Goal: Task Accomplishment & Management: Use online tool/utility

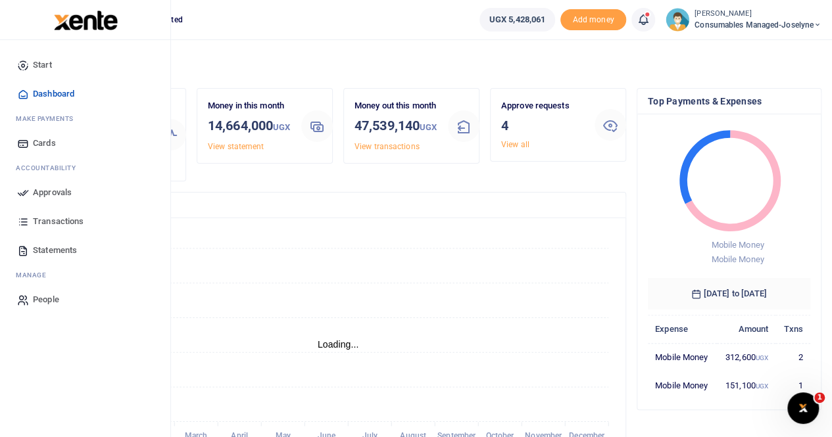
click at [52, 189] on span "Approvals" at bounding box center [52, 192] width 39 height 13
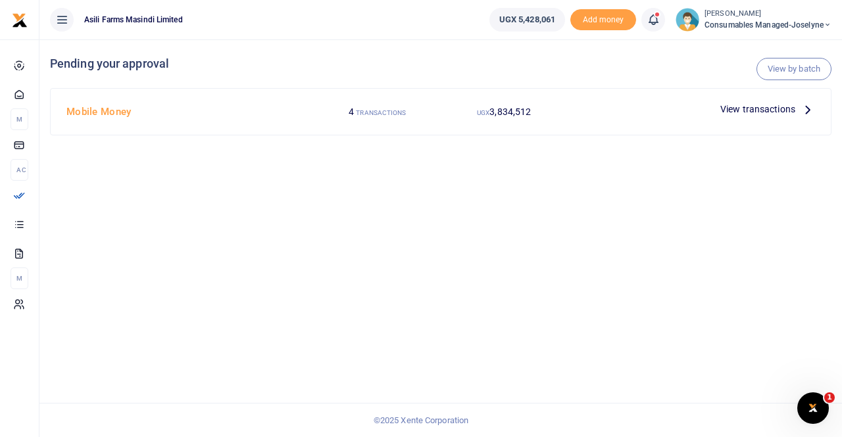
click at [748, 105] on span "View transactions" at bounding box center [757, 109] width 75 height 14
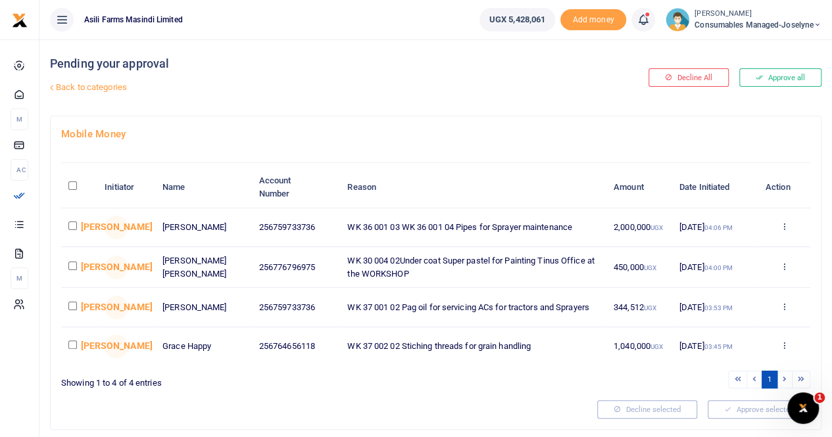
scroll to position [40, 0]
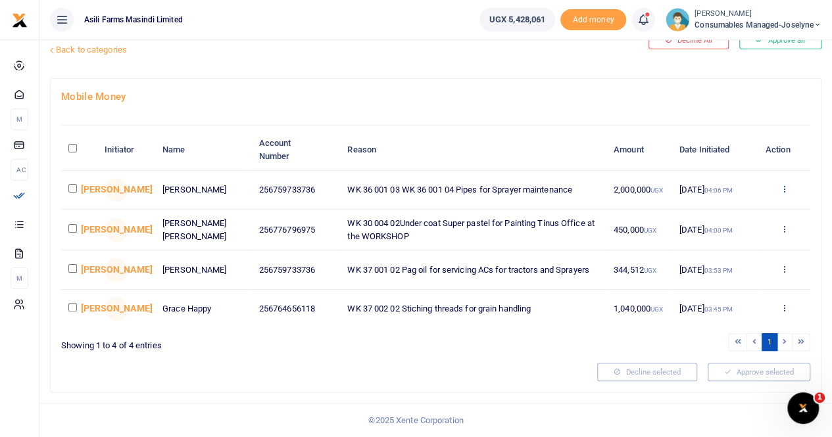
click at [786, 185] on icon at bounding box center [783, 188] width 9 height 9
click at [716, 268] on link "Details" at bounding box center [735, 270] width 104 height 18
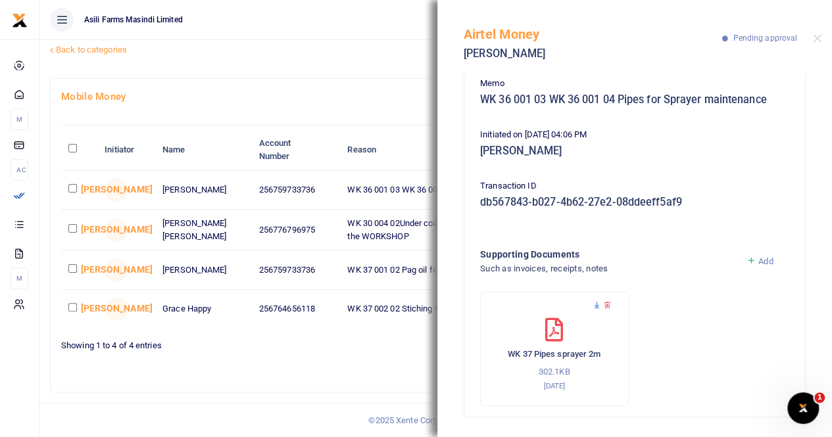
click at [596, 303] on icon at bounding box center [596, 305] width 9 height 9
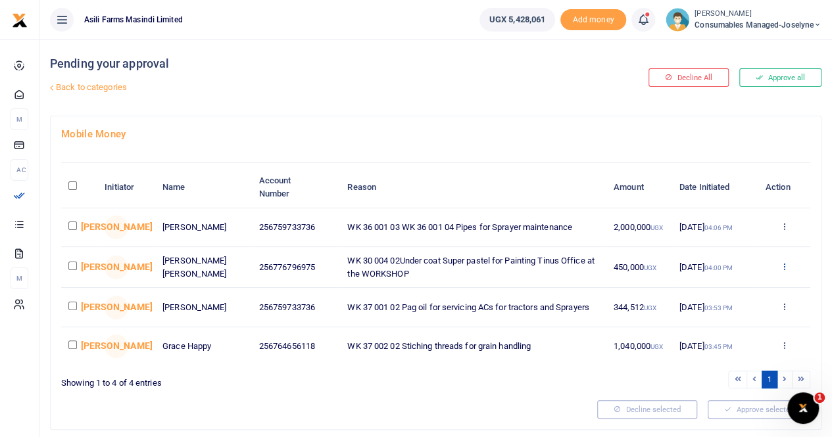
click at [785, 266] on icon at bounding box center [783, 266] width 9 height 9
click at [715, 346] on link "Details" at bounding box center [735, 348] width 104 height 18
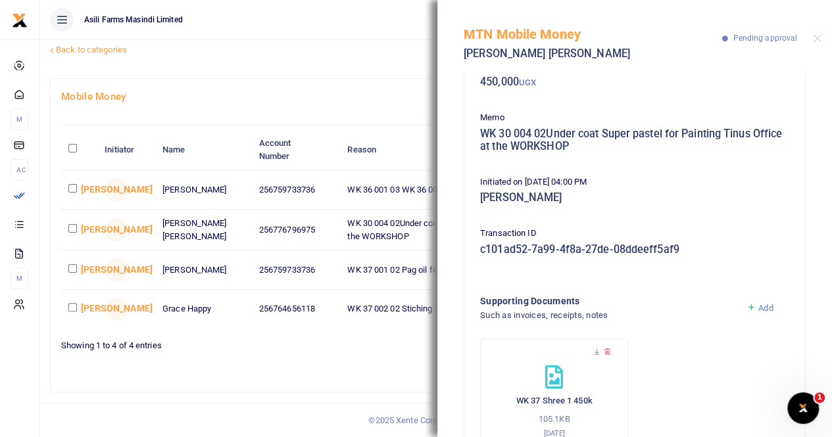
scroll to position [130, 0]
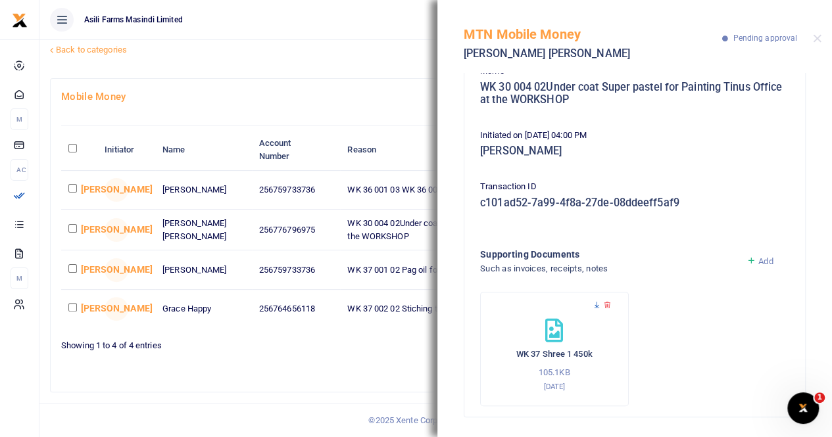
click at [596, 302] on icon at bounding box center [596, 305] width 9 height 9
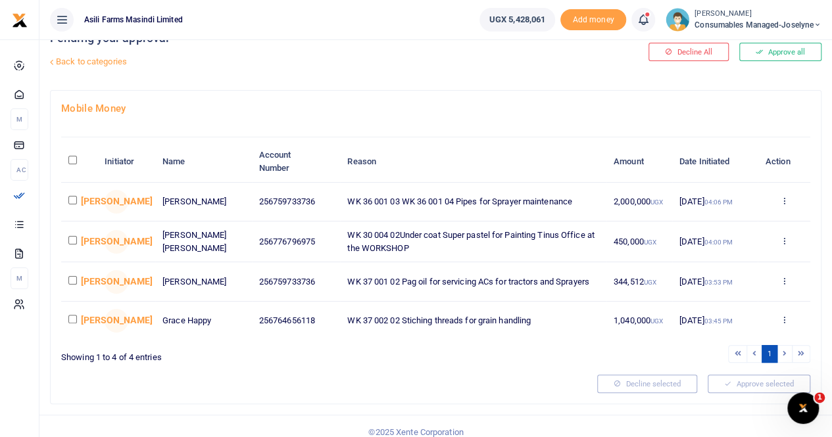
scroll to position [40, 0]
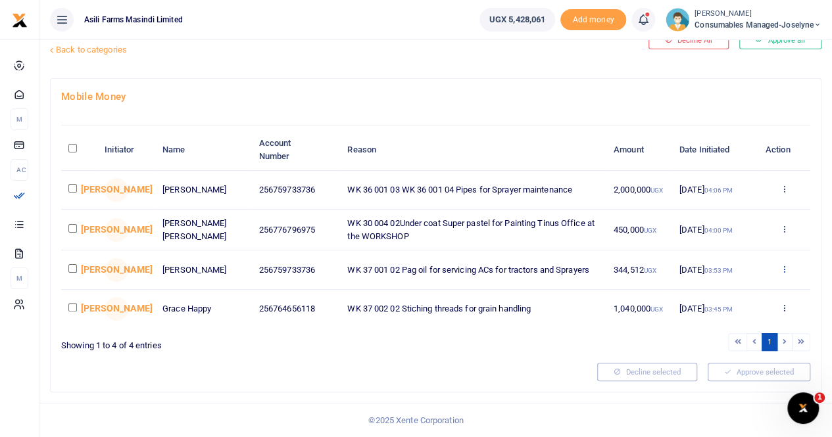
click at [782, 267] on icon at bounding box center [783, 268] width 9 height 9
click at [728, 345] on link "Details" at bounding box center [735, 352] width 104 height 18
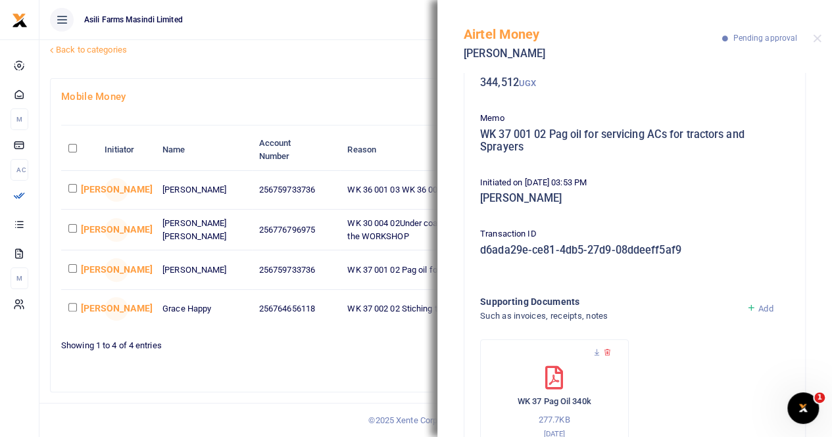
scroll to position [130, 0]
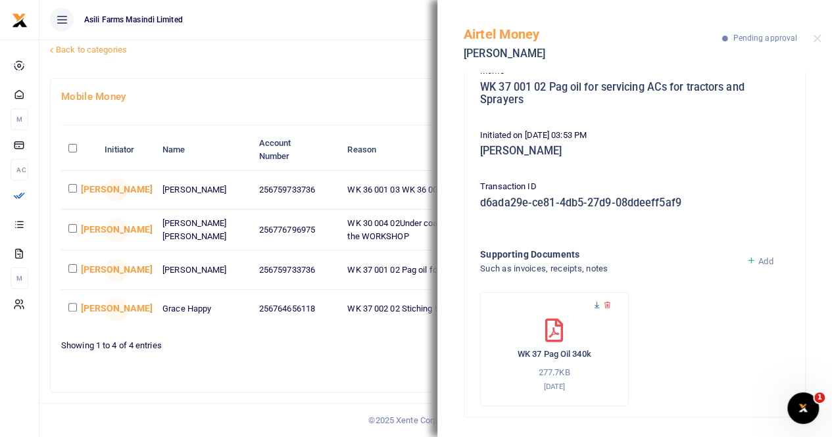
click at [597, 306] on icon at bounding box center [596, 305] width 9 height 9
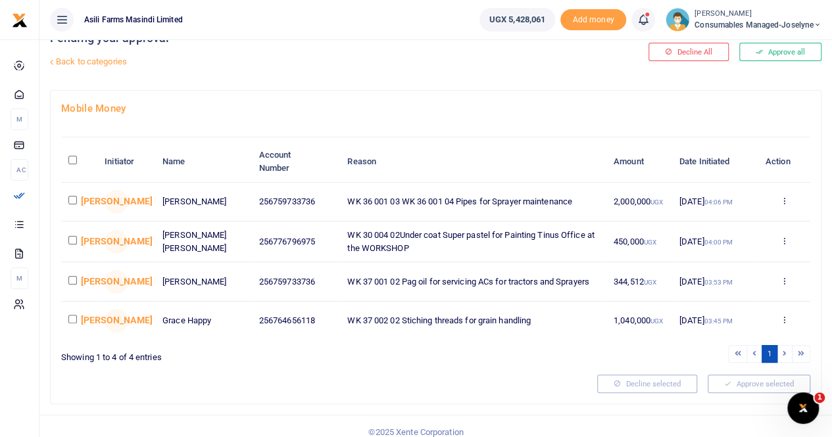
scroll to position [40, 0]
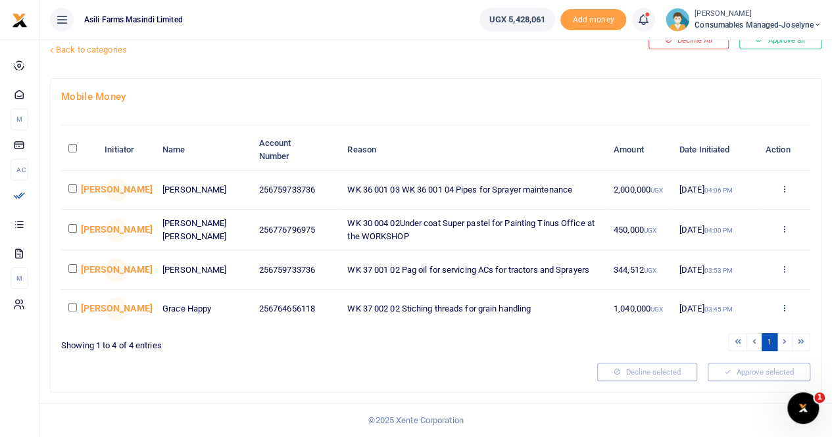
click at [785, 307] on icon at bounding box center [783, 307] width 9 height 9
click at [715, 385] on link "Details" at bounding box center [735, 392] width 104 height 18
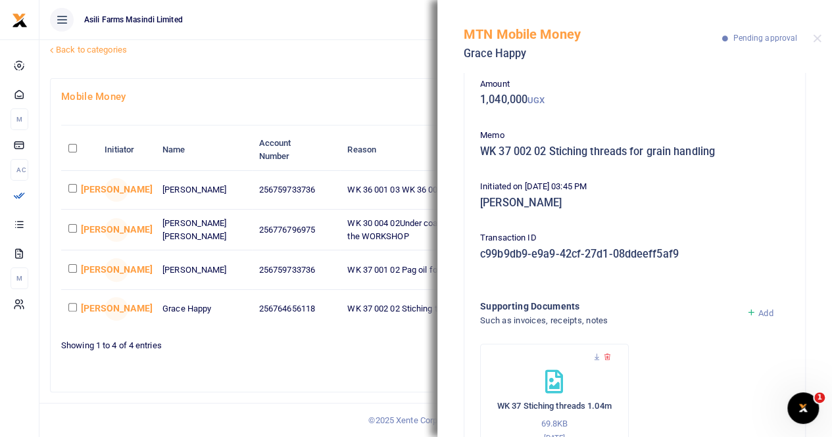
scroll to position [118, 0]
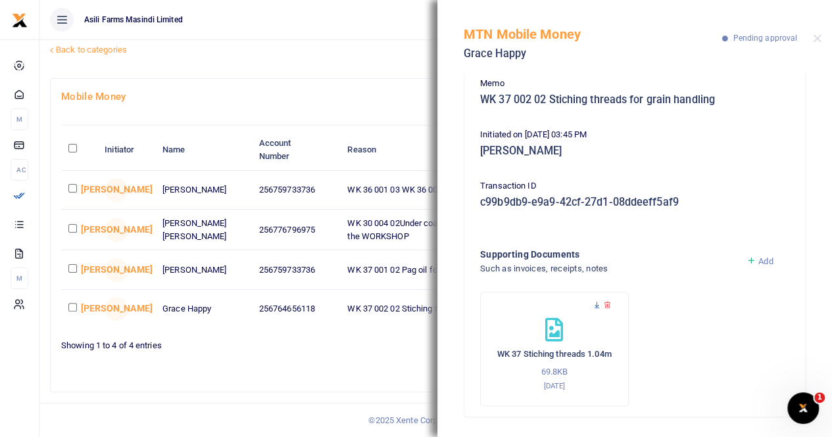
click at [594, 304] on icon at bounding box center [596, 305] width 9 height 9
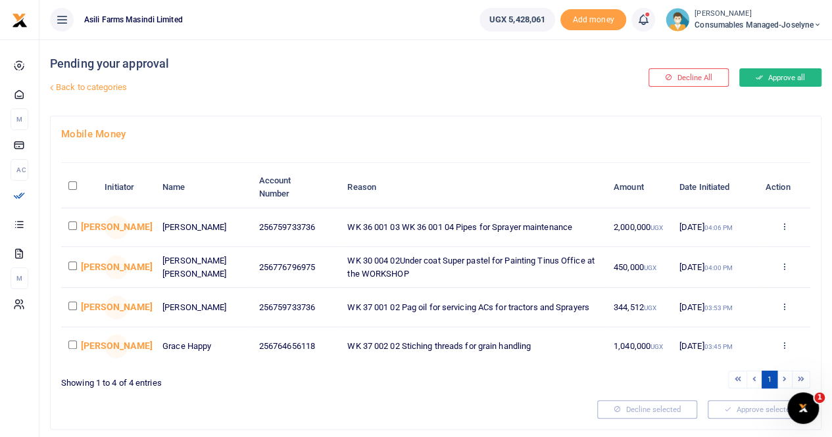
click at [784, 78] on button "Approve all" at bounding box center [780, 77] width 82 height 18
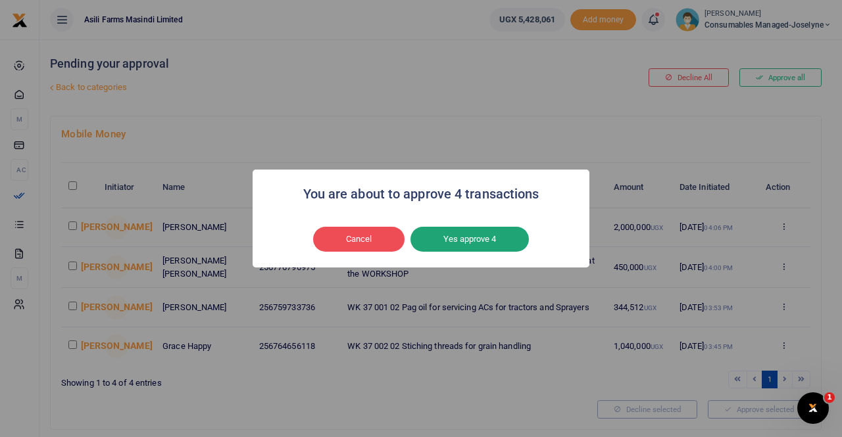
click at [491, 237] on button "Yes approve 4" at bounding box center [469, 239] width 118 height 25
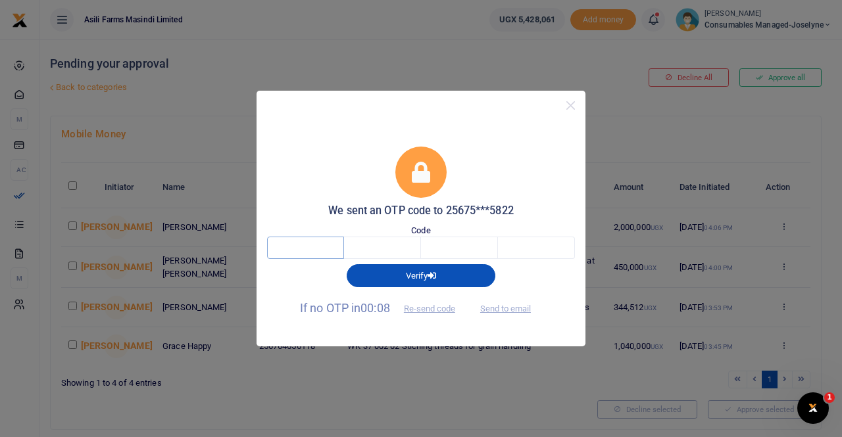
drag, startPoint x: 302, startPoint y: 249, endPoint x: 364, endPoint y: 261, distance: 63.1
click at [302, 249] on input "text" at bounding box center [305, 248] width 77 height 22
type input "2"
type input "5"
type input "0"
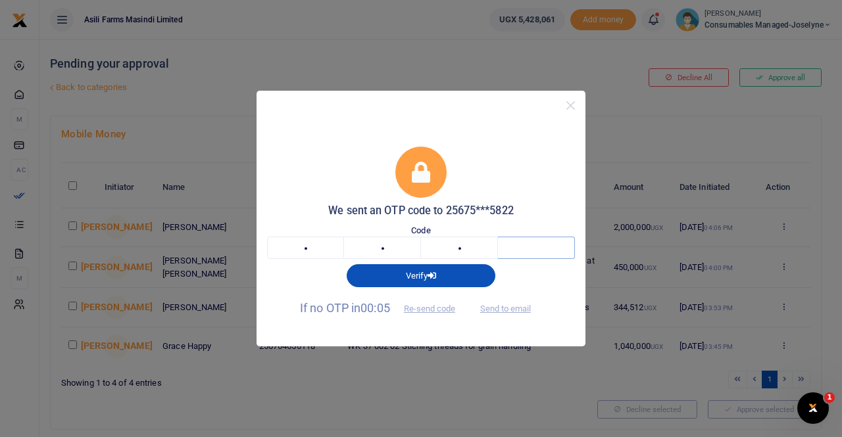
type input "3"
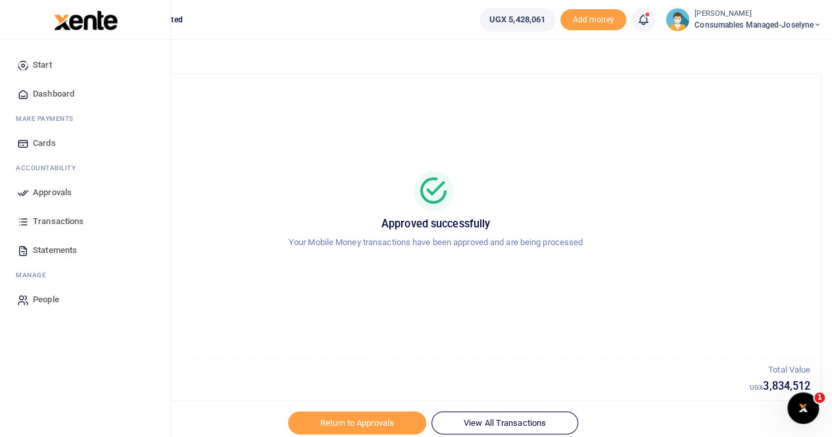
click at [52, 189] on span "Approvals" at bounding box center [52, 192] width 39 height 13
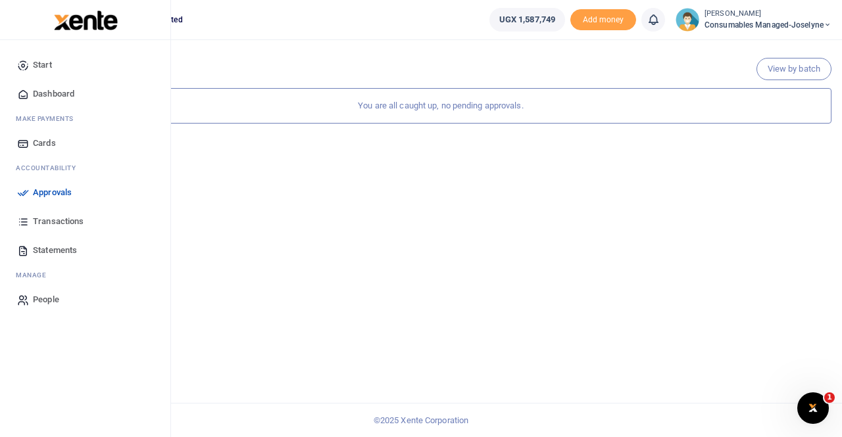
click at [60, 221] on span "Transactions" at bounding box center [58, 221] width 51 height 13
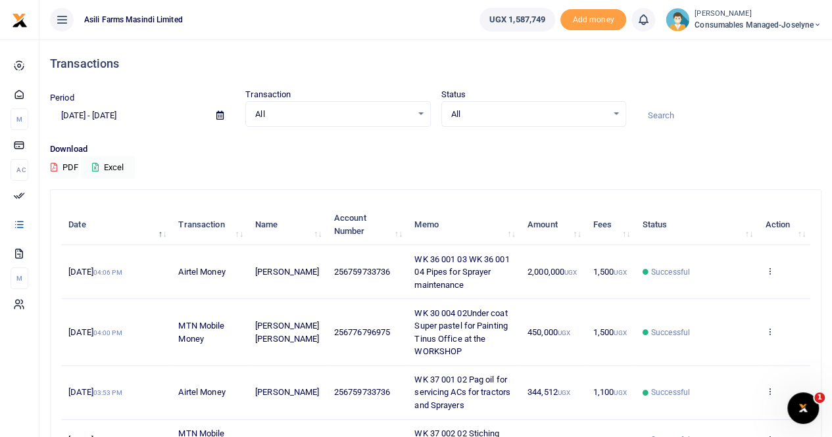
click at [727, 24] on span "Consumables managed-Joselyne" at bounding box center [757, 25] width 127 height 12
click at [759, 43] on link "Switch accounts" at bounding box center [771, 48] width 104 height 18
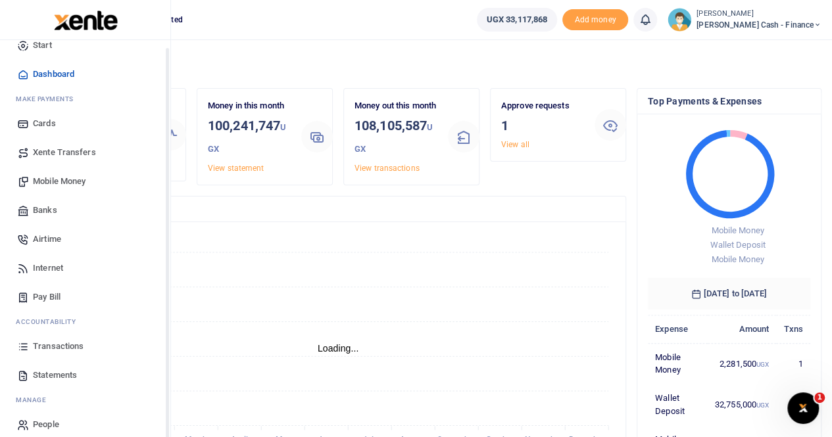
scroll to position [32, 0]
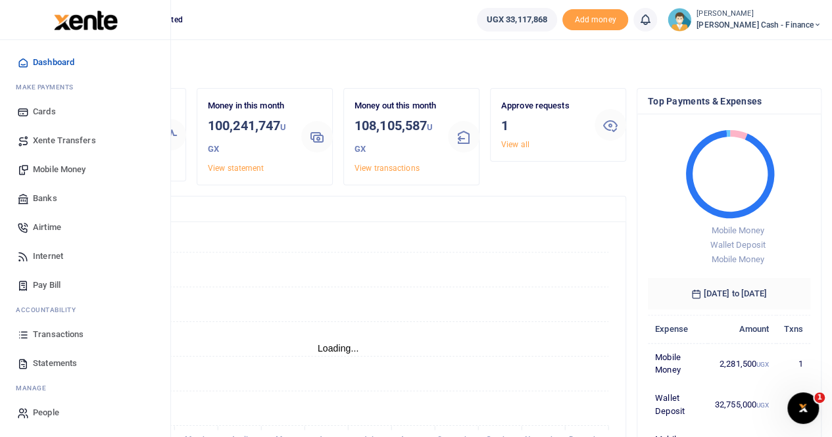
click at [54, 168] on span "Mobile Money" at bounding box center [59, 169] width 53 height 13
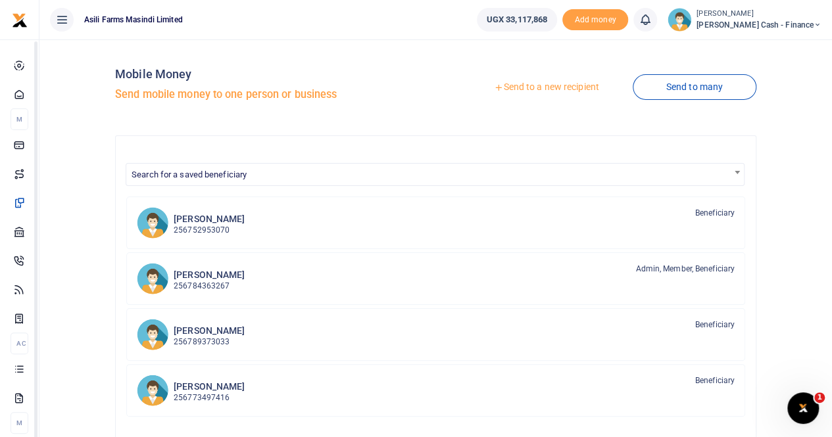
click at [531, 85] on link "Send to a new recipient" at bounding box center [546, 88] width 172 height 24
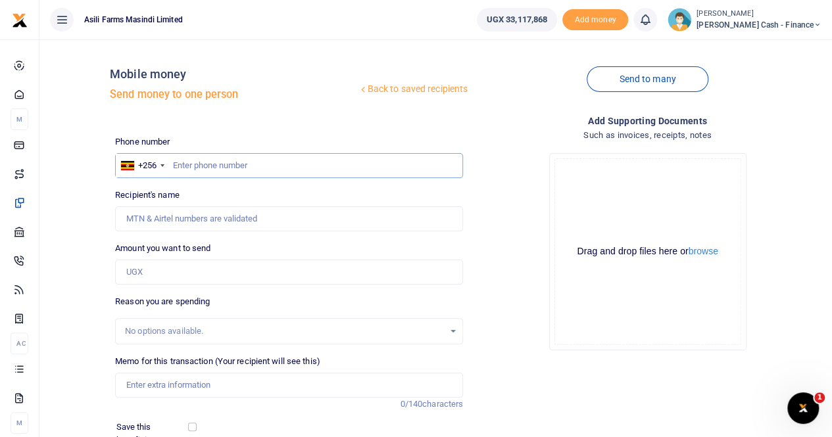
click at [224, 165] on input "text" at bounding box center [289, 165] width 348 height 25
type input "788574961"
type input "Walter Okello"
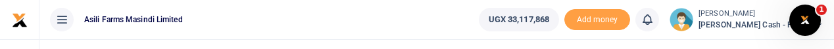
type input "788574961"
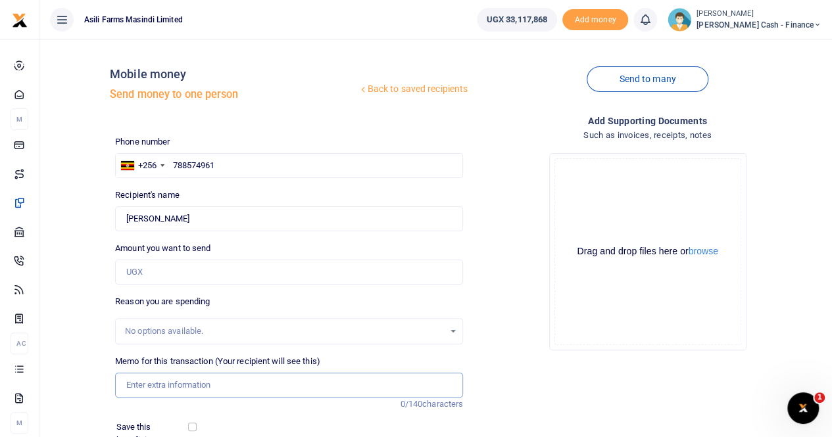
click at [154, 387] on input "Memo for this transaction (Your recipient will see this)" at bounding box center [289, 385] width 348 height 25
type input "Payment for transportation of bags lubricants and tyres to Kigumba"
click at [705, 252] on button "browse" at bounding box center [703, 252] width 30 height 10
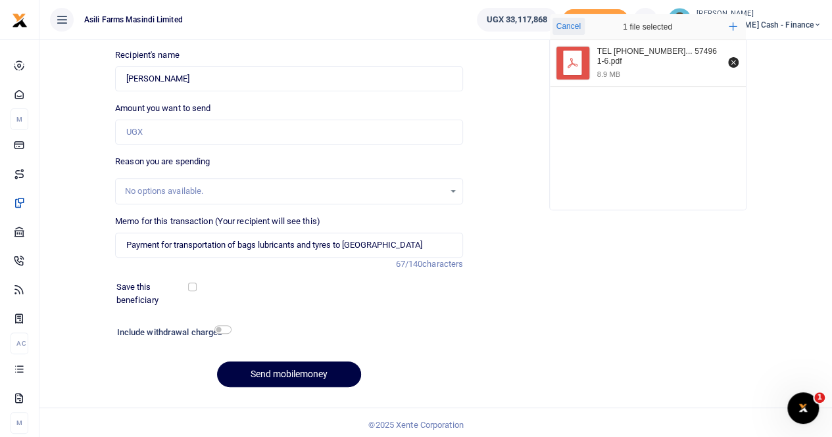
scroll to position [143, 0]
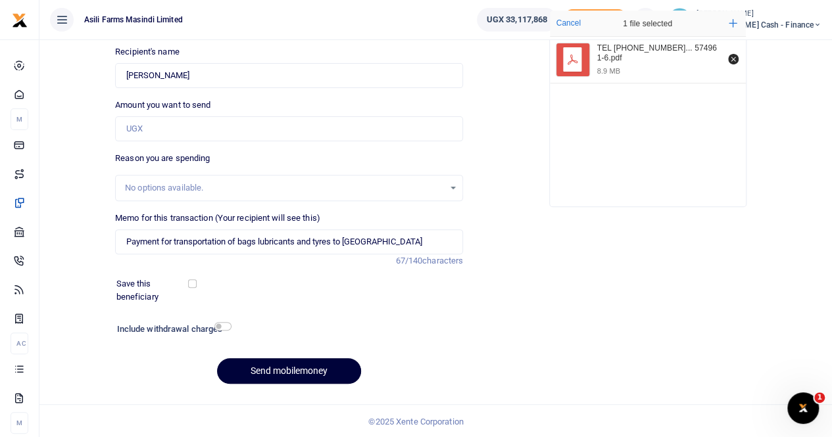
click at [266, 365] on button "Send mobilemoney" at bounding box center [289, 371] width 144 height 26
click at [147, 131] on input "Amount you want to send" at bounding box center [289, 128] width 348 height 25
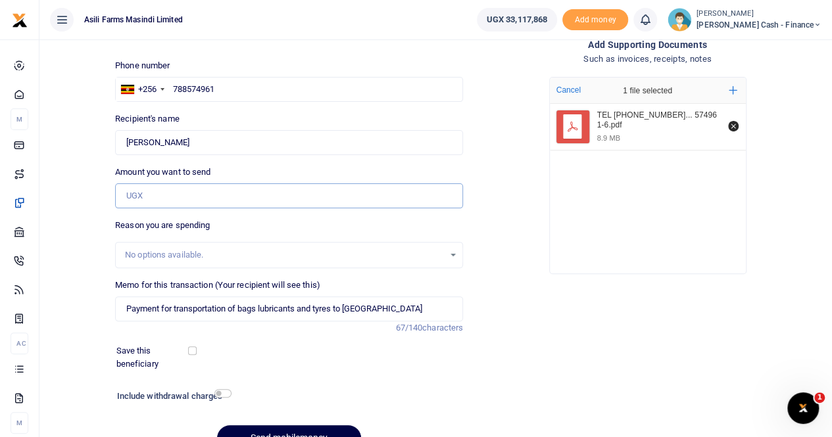
scroll to position [0, 0]
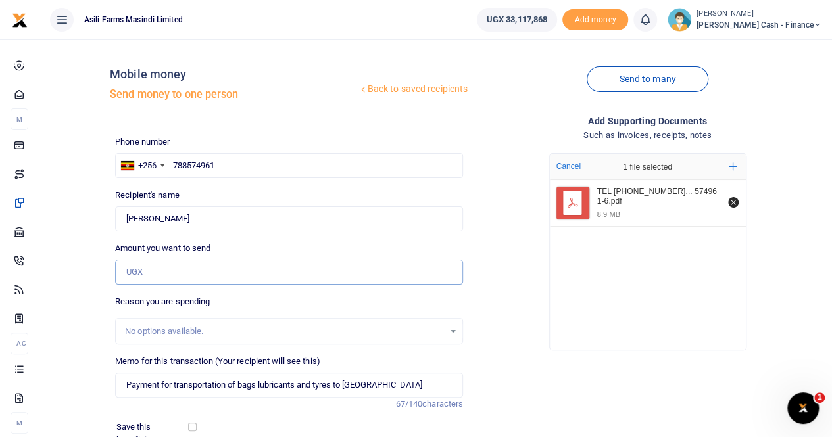
click at [170, 277] on input "Amount you want to send" at bounding box center [289, 272] width 348 height 25
type input "1,200,000"
click at [404, 386] on input "Payment for transportation of bags lubricants and tyres to Kigumba" at bounding box center [289, 385] width 348 height 25
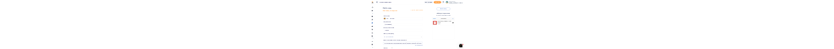
scroll to position [0, 25]
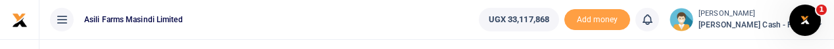
type input "Payment for transportation of bags lubricants and tyres to Kigumba to Eg owen a…"
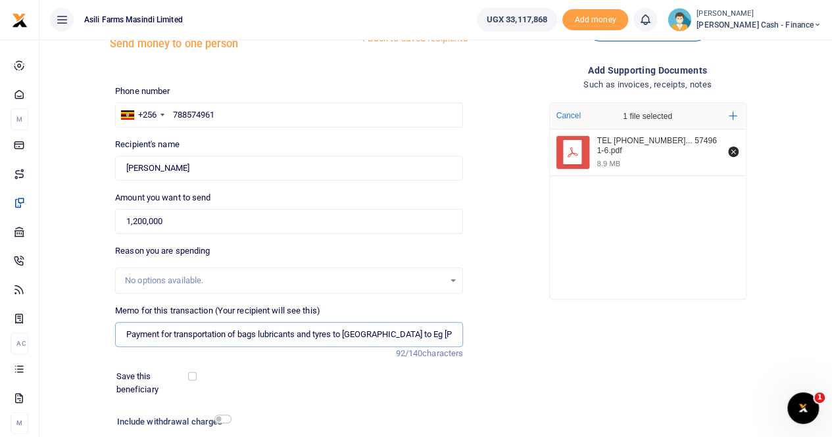
scroll to position [0, 0]
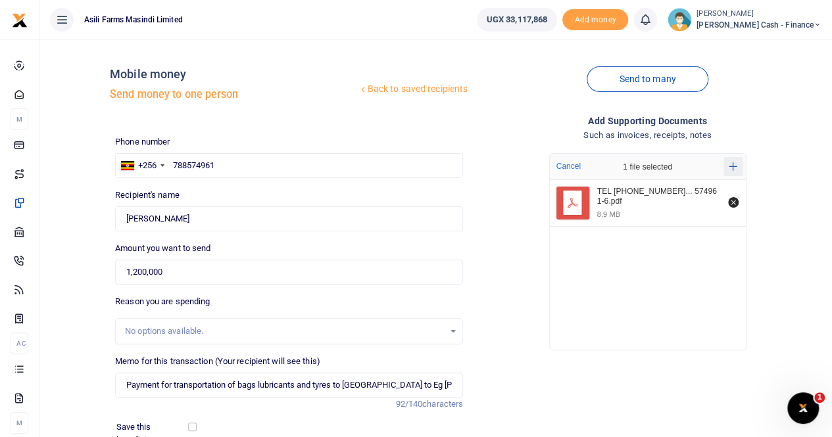
click at [731, 167] on icon "Add more files" at bounding box center [733, 167] width 9 height 10
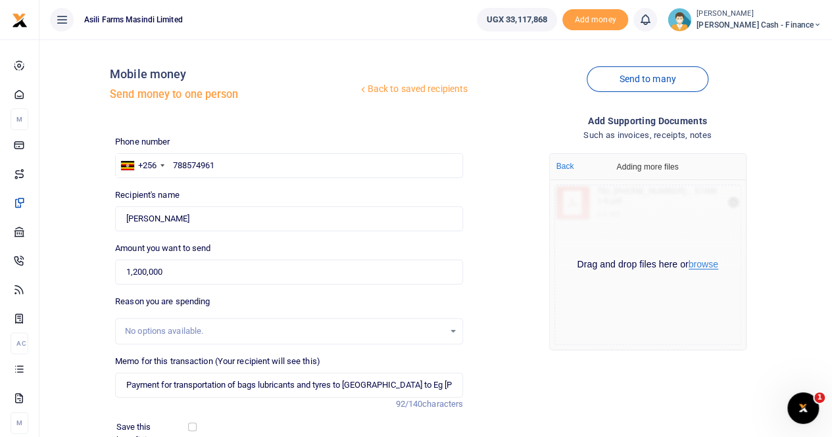
click at [701, 267] on button "browse" at bounding box center [703, 265] width 30 height 10
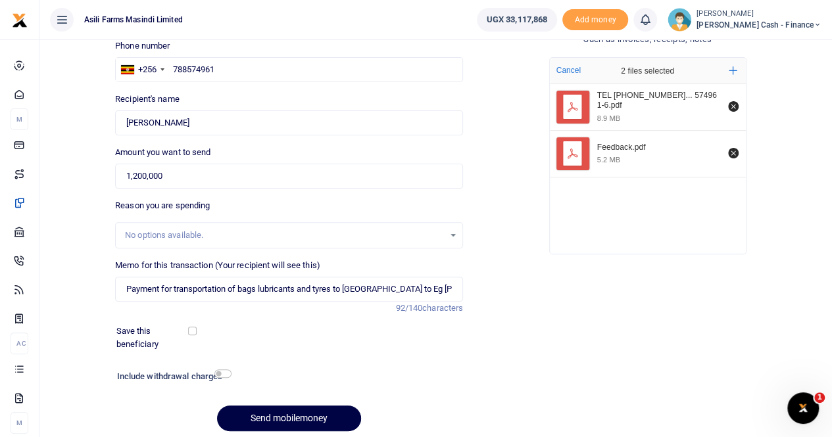
scroll to position [78, 0]
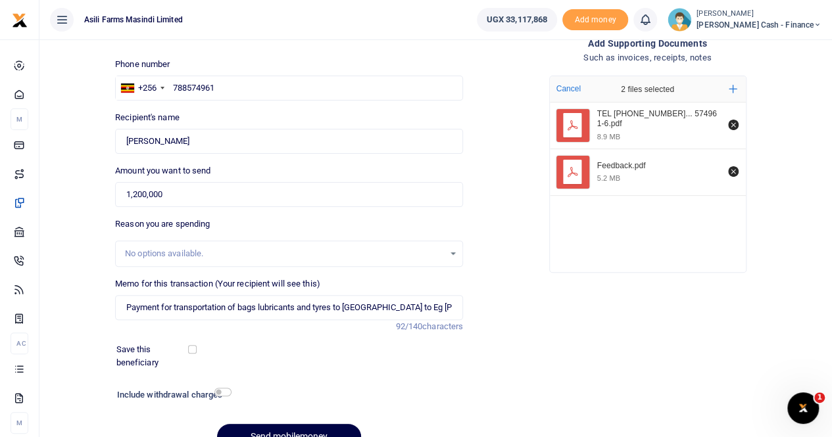
click at [694, 243] on div "TEL 0704 57065... 574961-6.pdf 8.9 MB Feedback.pdf 5.2 MB" at bounding box center [648, 184] width 196 height 163
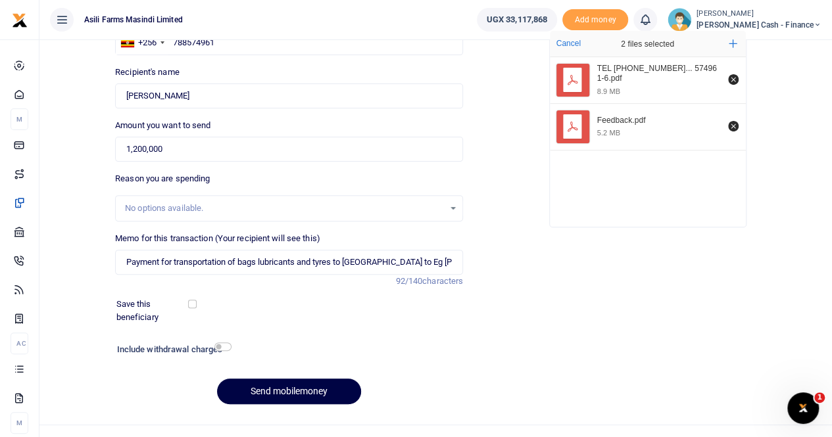
scroll to position [143, 0]
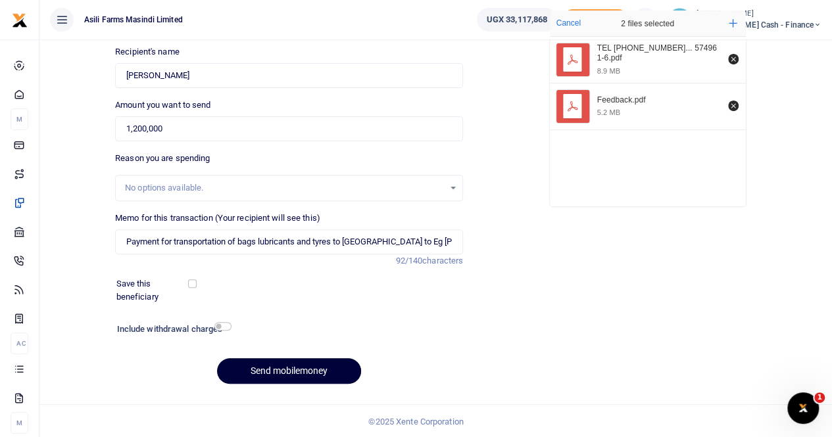
click at [284, 366] on button "Send mobilemoney" at bounding box center [289, 371] width 144 height 26
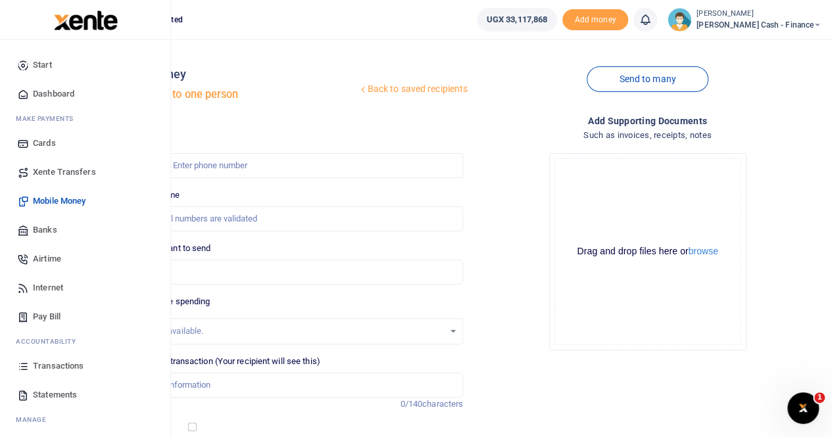
click at [65, 170] on span "Xente Transfers" at bounding box center [64, 172] width 63 height 13
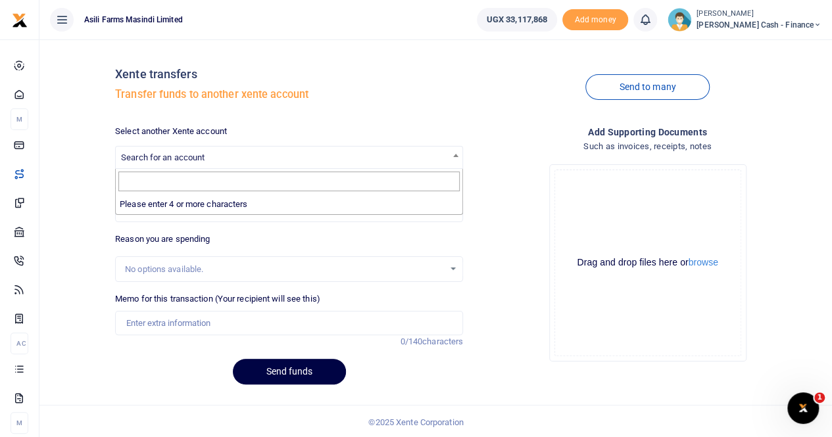
click at [211, 153] on span "Search for an account" at bounding box center [289, 157] width 347 height 20
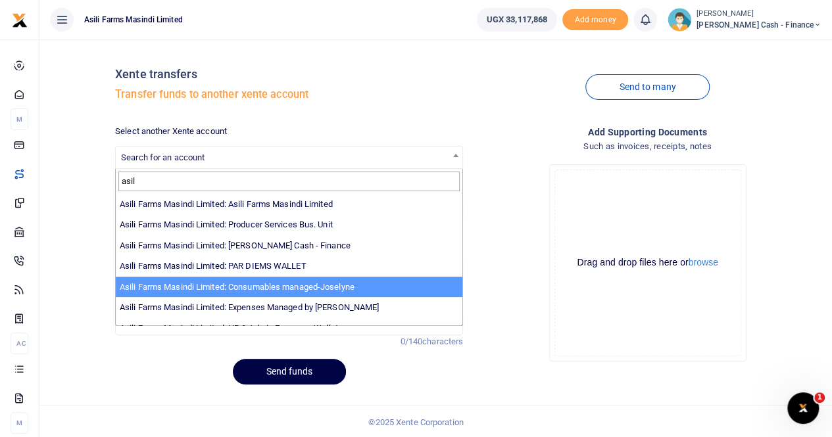
type input "asil"
select select "3435"
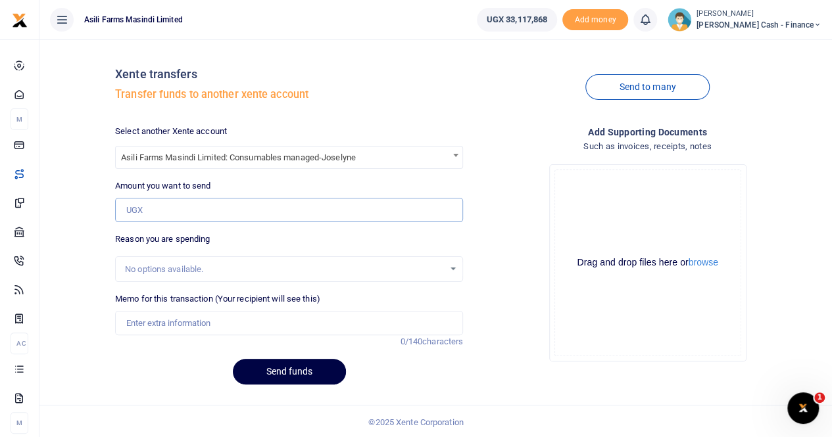
click at [170, 201] on input "Amount you want to send" at bounding box center [289, 210] width 348 height 25
paste input "15586000"
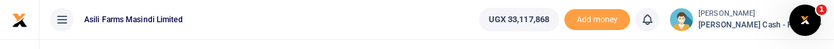
type input "15,586,000"
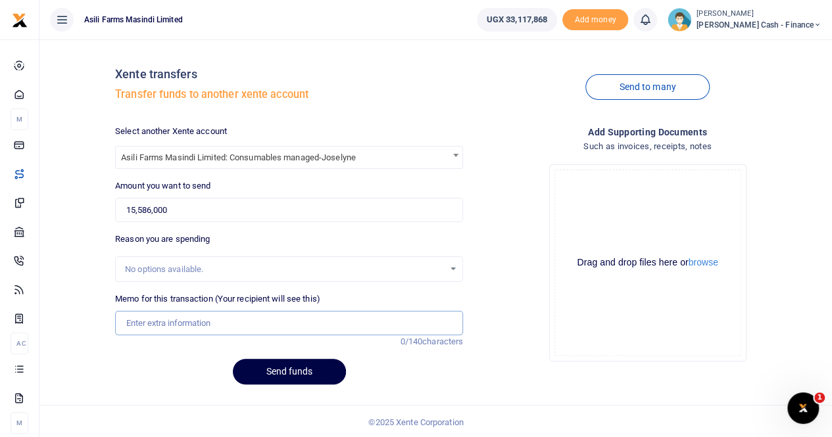
click at [151, 329] on input "Memo for this transaction (Your recipient will see this)" at bounding box center [289, 323] width 348 height 25
click at [246, 327] on input "Transfer to Ops xente week" at bounding box center [289, 323] width 348 height 25
type input "Transfer to Ops xente week 38"
click at [266, 370] on button "Send funds" at bounding box center [289, 372] width 113 height 26
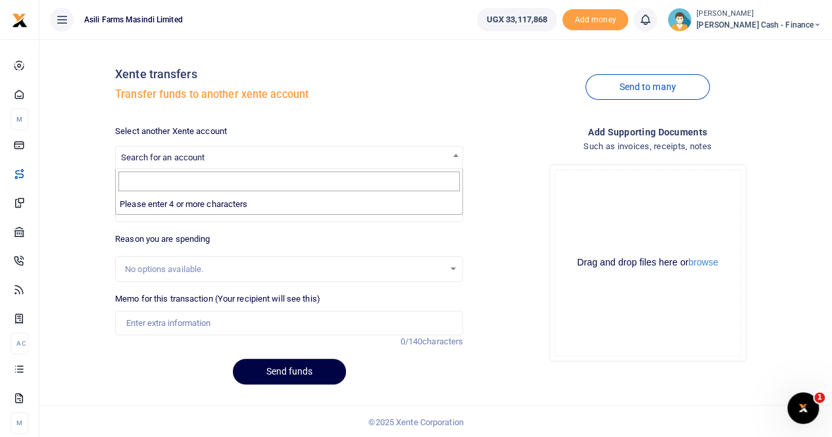
click at [172, 154] on span "Search for an account" at bounding box center [163, 158] width 84 height 10
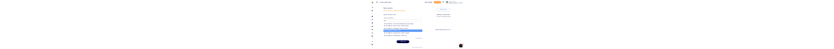
scroll to position [1, 0]
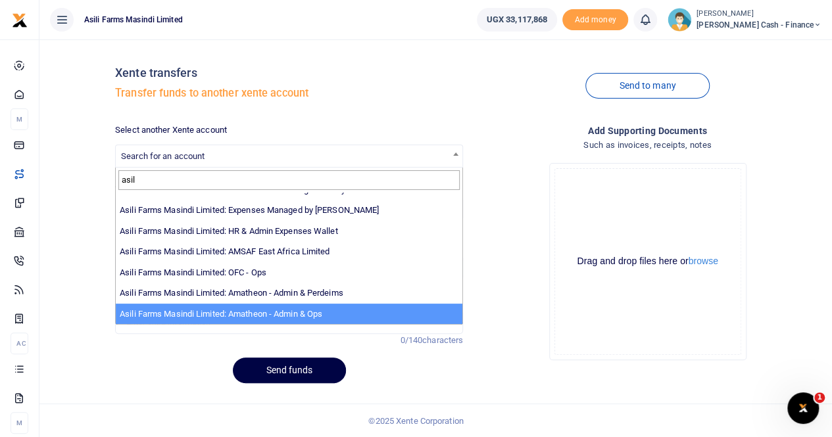
type input "asil"
select select "3989"
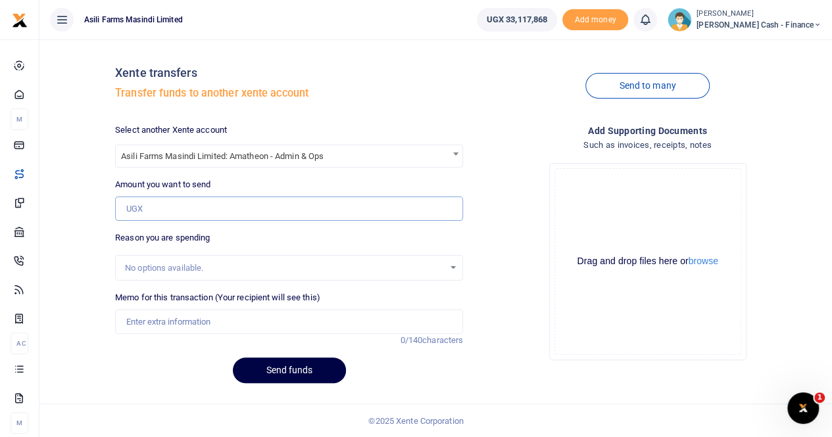
click at [151, 206] on input "Amount you want to send" at bounding box center [289, 209] width 348 height 25
paste input "2,100,000"
type input "2,100,000"
click at [156, 316] on input "Memo for this transaction (Your recipient will see this)" at bounding box center [289, 322] width 348 height 25
type input "Transfer to Amatheon wallet budget week 38"
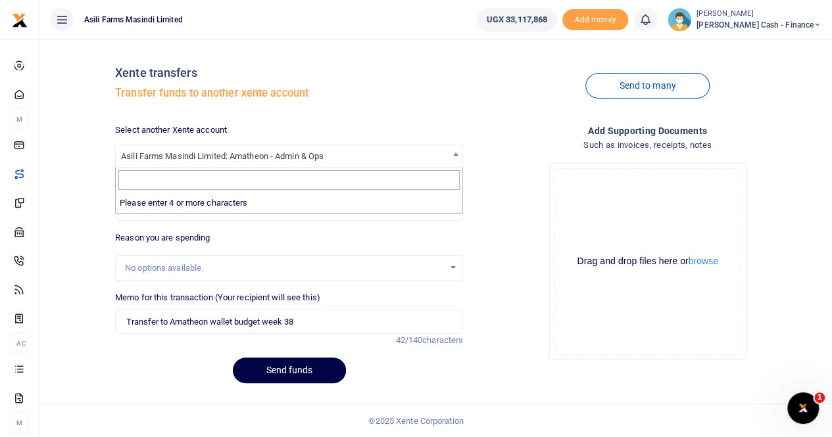
click at [455, 153] on b at bounding box center [455, 154] width 5 height 3
click at [407, 174] on input "Search" at bounding box center [288, 180] width 341 height 20
click at [383, 156] on span "Asili Farms Masindi Limited: Amatheon - Admin & Ops" at bounding box center [289, 155] width 347 height 20
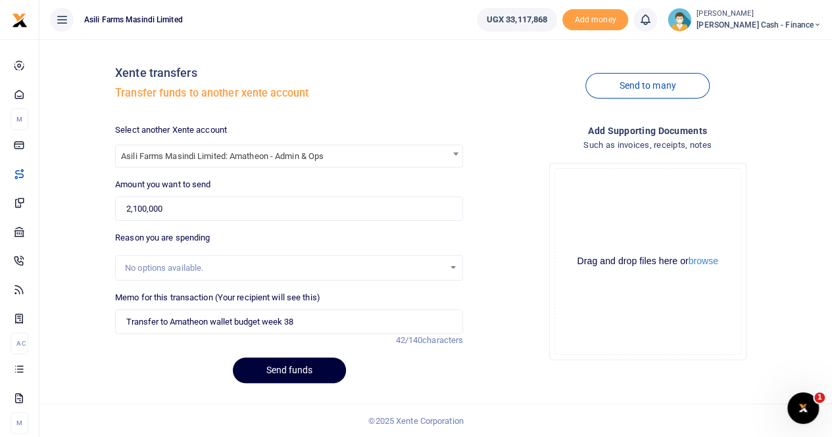
click at [291, 365] on button "Send funds" at bounding box center [289, 371] width 113 height 26
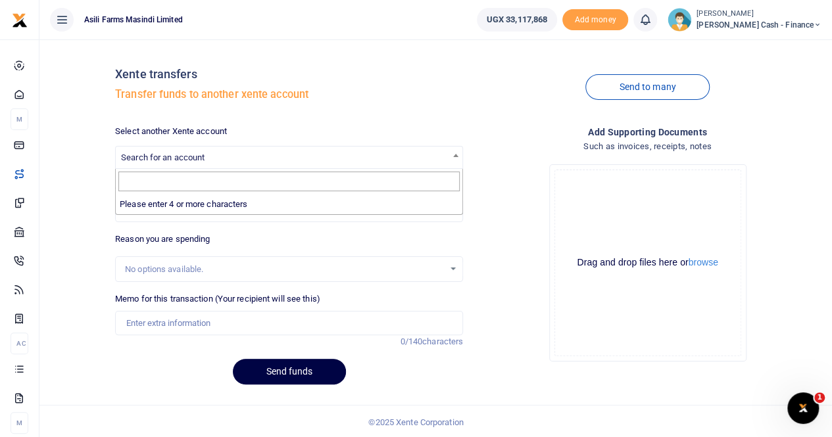
click at [189, 49] on span "Search for an account" at bounding box center [163, 158] width 84 height 10
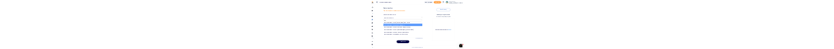
scroll to position [66, 0]
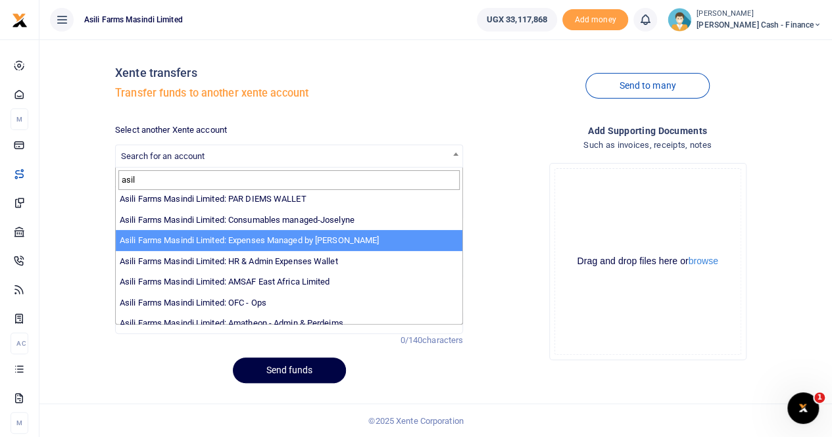
type input "asil"
select select "3438"
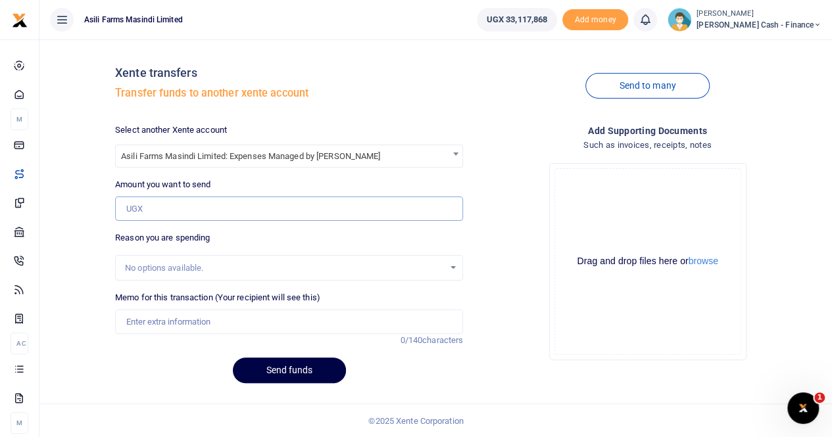
click at [155, 49] on input "Amount you want to send" at bounding box center [289, 209] width 348 height 25
paste input "4,556,000"
type input "4,556,000"
drag, startPoint x: 173, startPoint y: 319, endPoint x: 185, endPoint y: 316, distance: 12.1
click at [178, 49] on input "Memo for this transaction (Your recipient will see this)" at bounding box center [289, 322] width 348 height 25
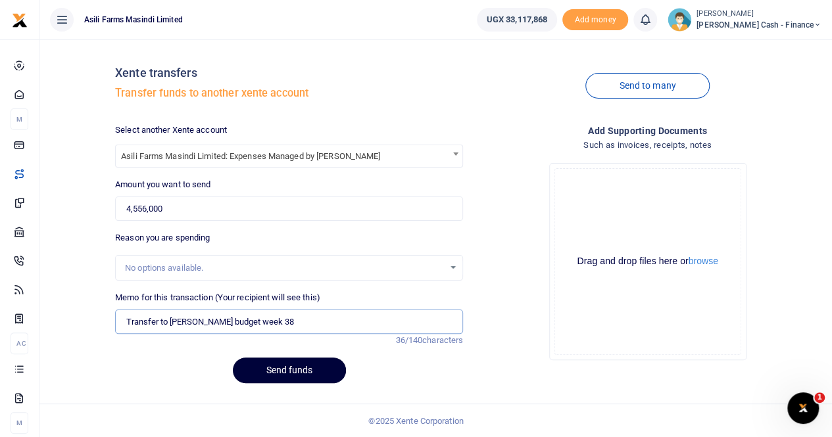
type input "Transfer to [PERSON_NAME] budget week 38"
click at [290, 49] on button "Send funds" at bounding box center [289, 371] width 113 height 26
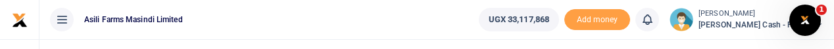
scroll to position [1, 0]
